Goal: Task Accomplishment & Management: Use online tool/utility

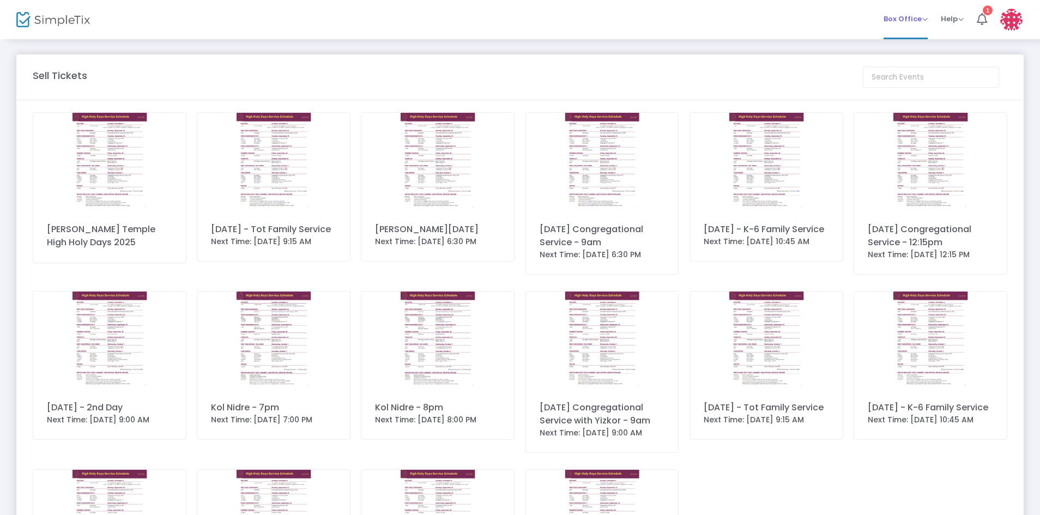
click at [926, 22] on div "Box Office Sell Tickets Bookings Sell Season Pass" at bounding box center [906, 19] width 44 height 11
click at [921, 14] on div "Box Office Sell Tickets Bookings Sell Season Pass" at bounding box center [906, 19] width 44 height 11
click at [923, 21] on span "Box Office" at bounding box center [906, 19] width 44 height 10
click at [925, 60] on li "Bookings" at bounding box center [923, 57] width 78 height 21
